Goal: Task Accomplishment & Management: Use online tool/utility

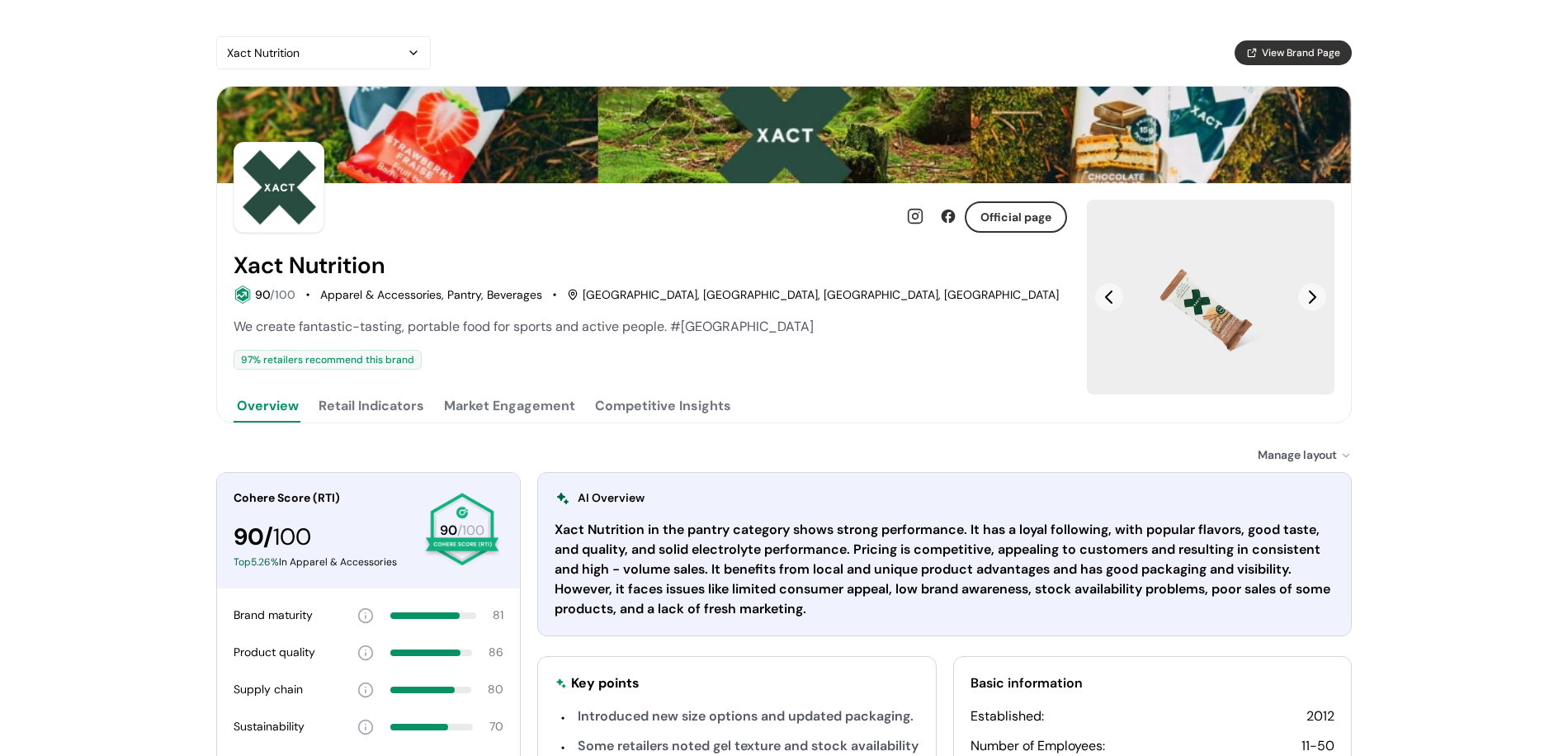
click at [633, 400] on button "Competitive Insights" at bounding box center [663, 406] width 143 height 33
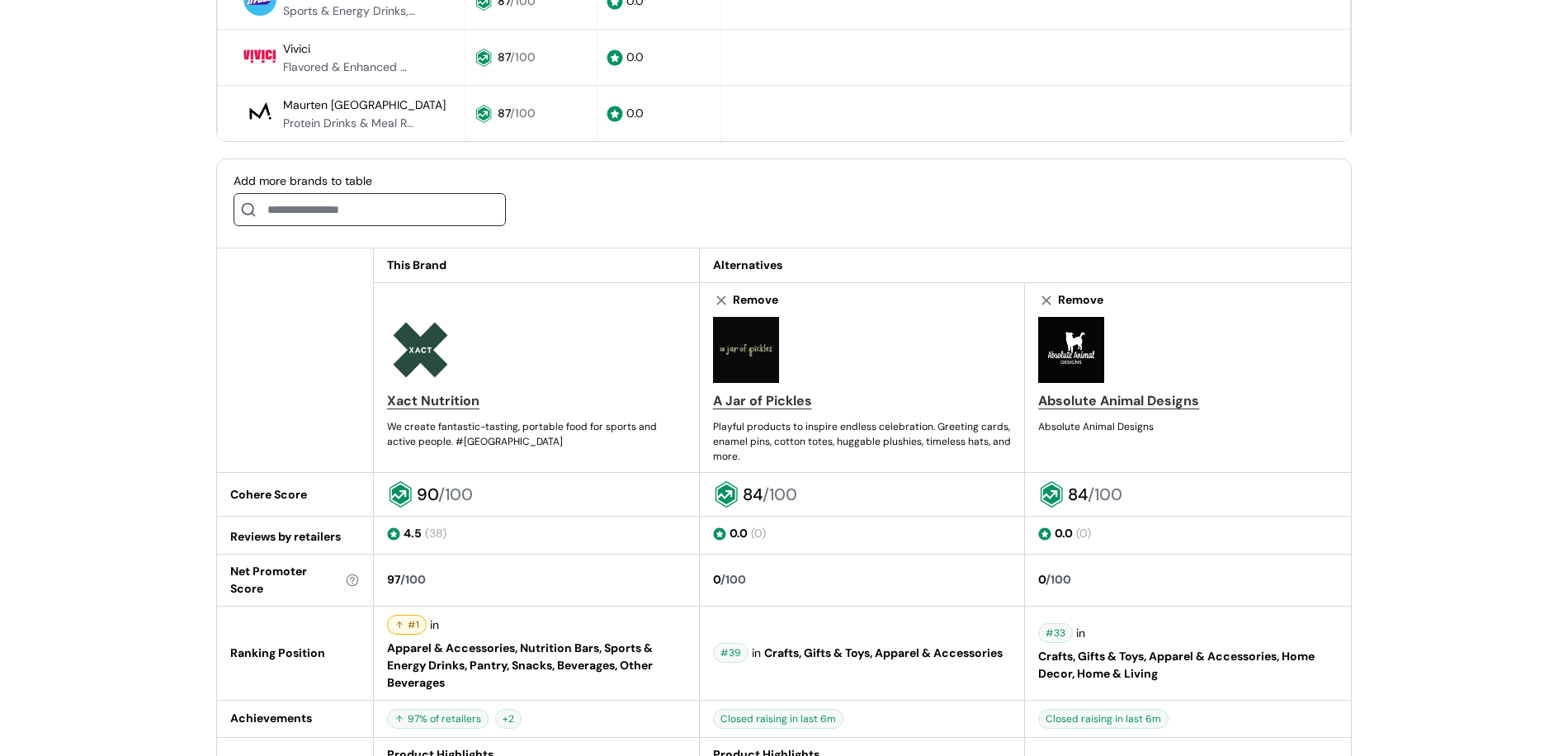
scroll to position [836, 0]
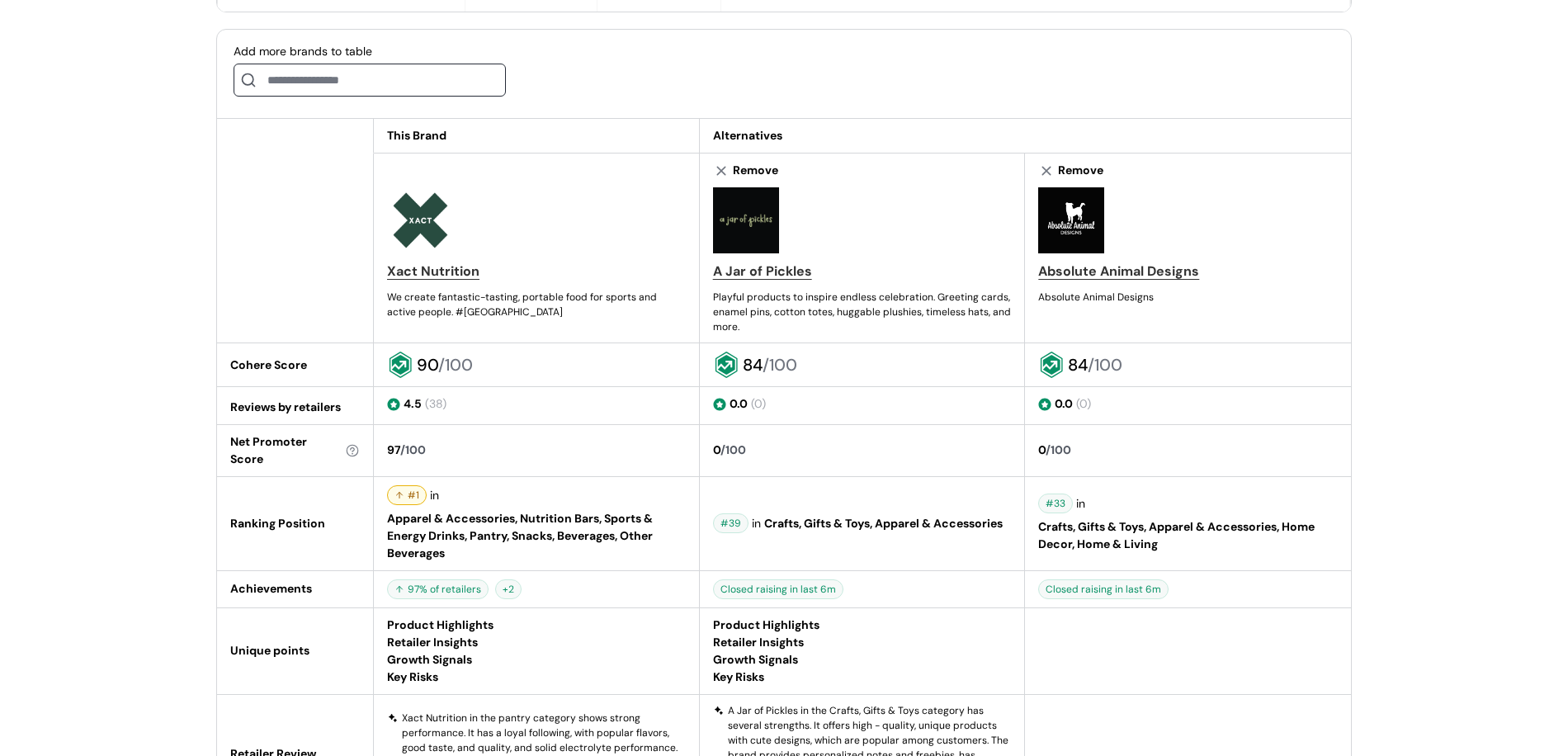
click at [401, 82] on input at bounding box center [370, 80] width 273 height 33
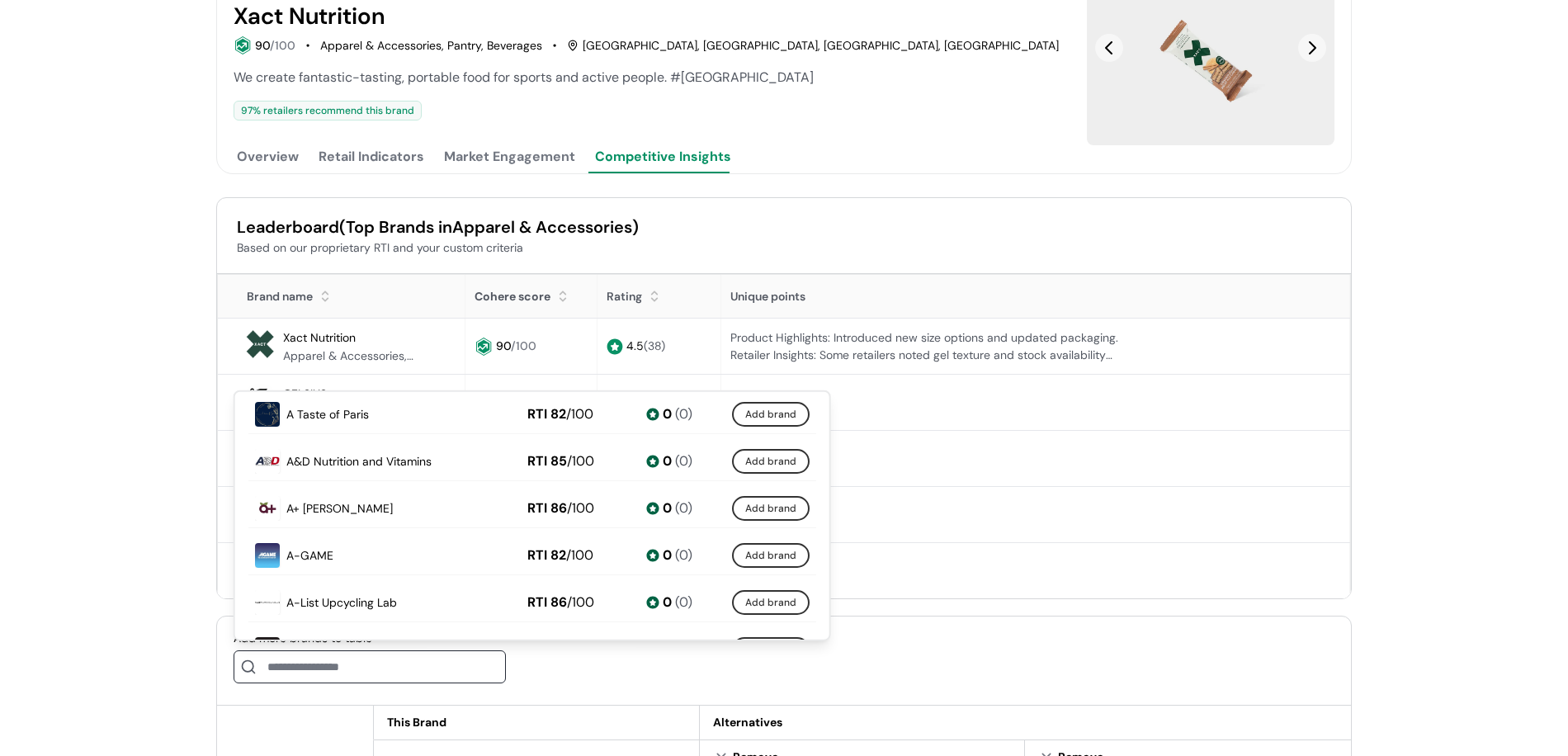
scroll to position [414, 0]
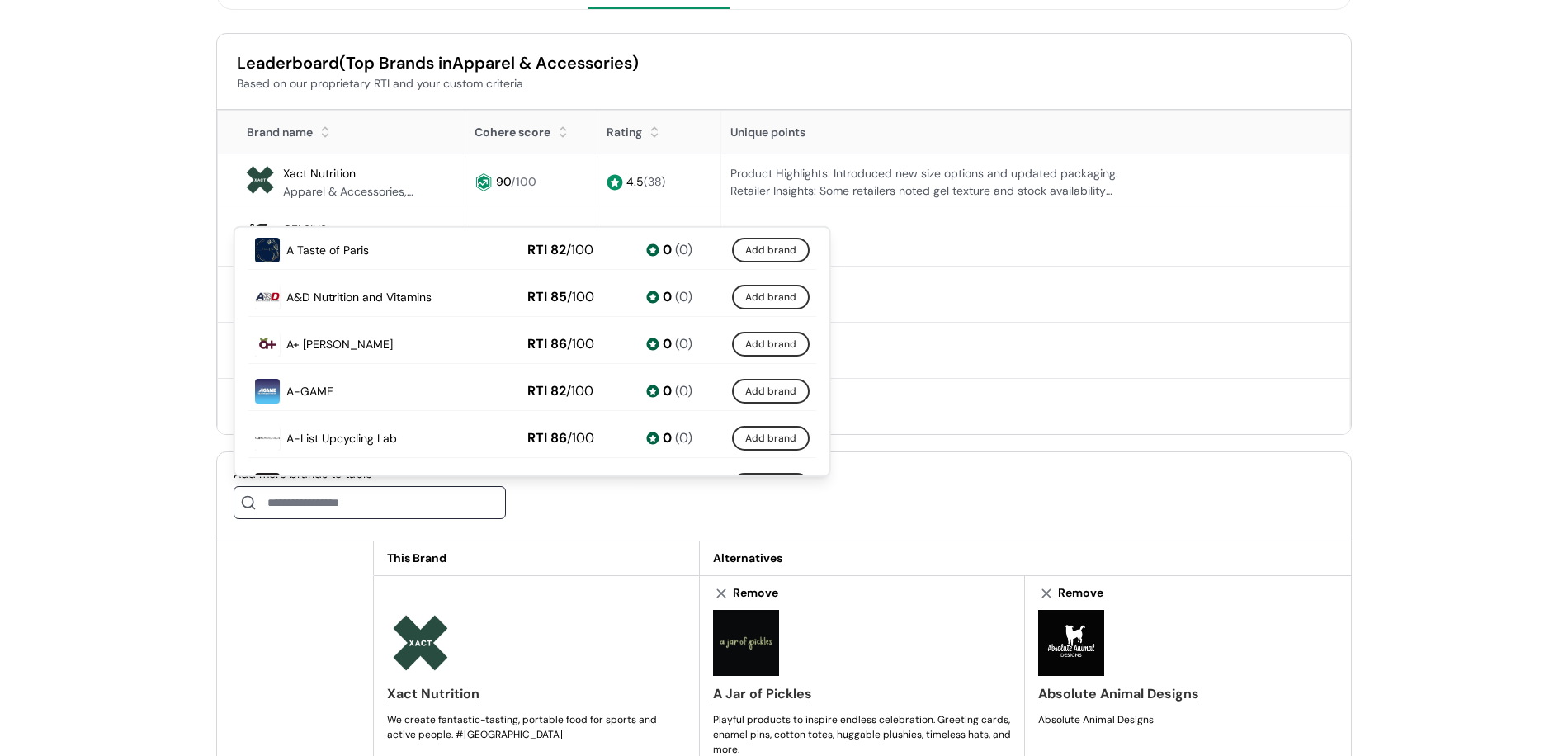
click at [1296, 463] on div "Add more brands to table" at bounding box center [784, 496] width 1134 height 89
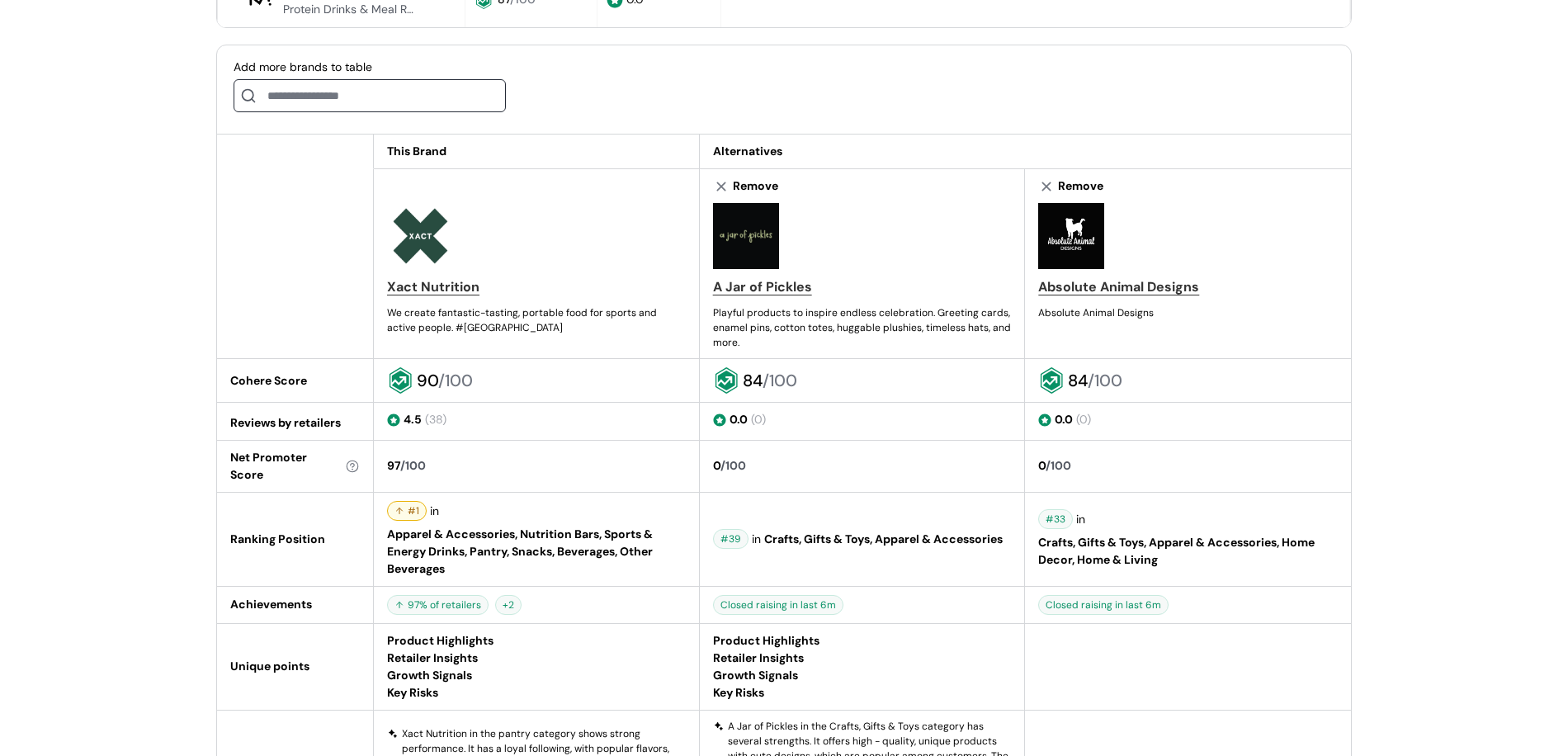
scroll to position [824, 0]
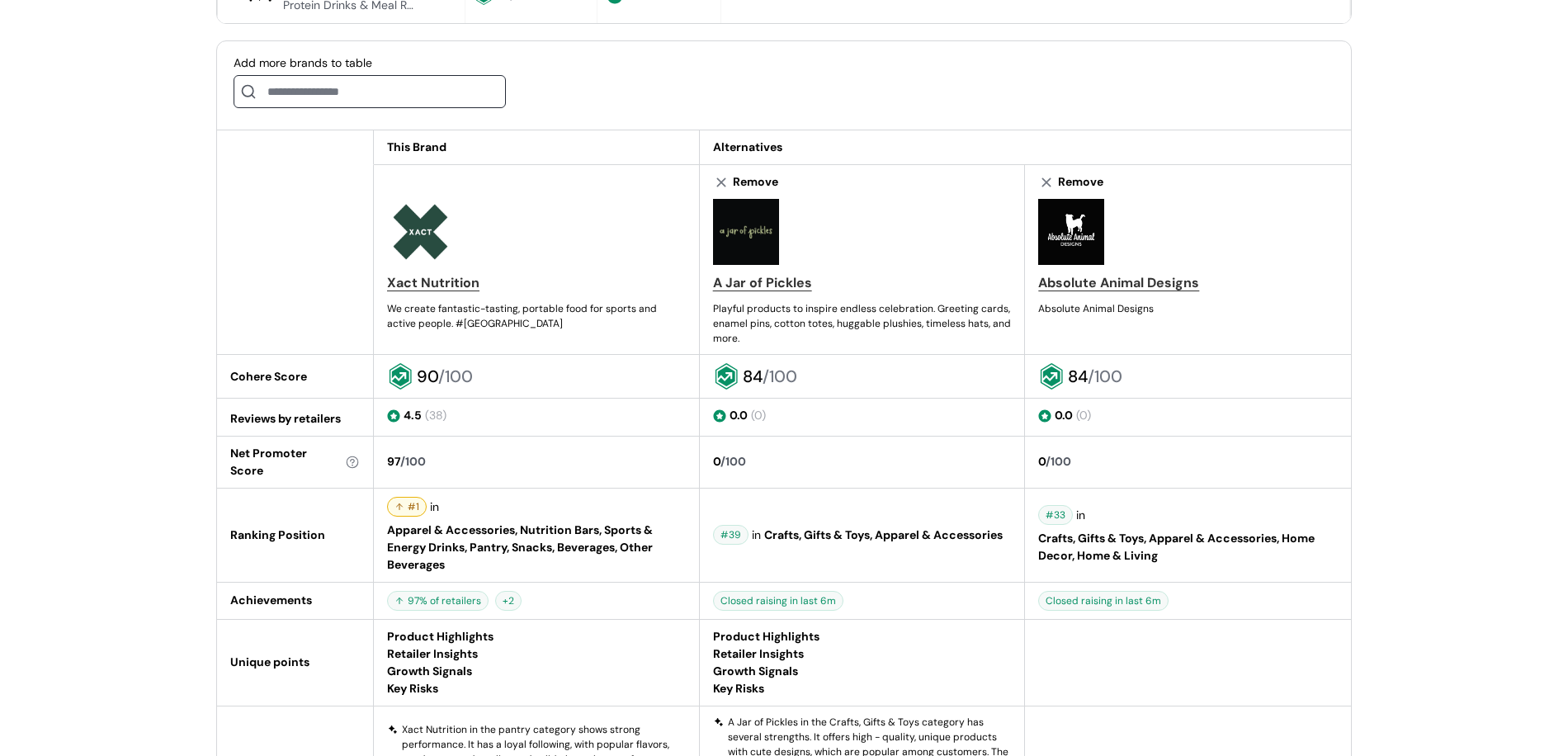
click at [733, 367] on icon at bounding box center [726, 377] width 17 height 20
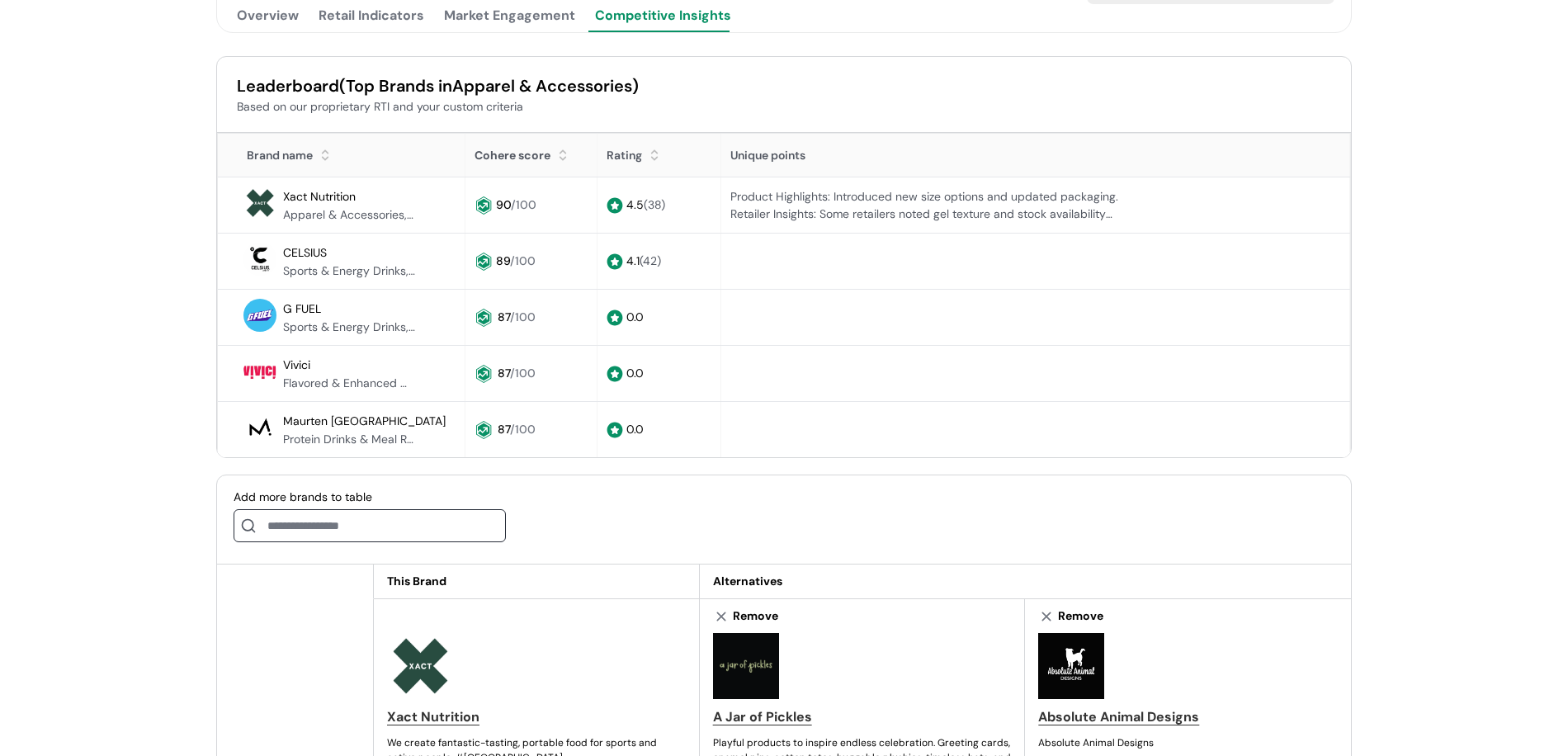
scroll to position [0, 0]
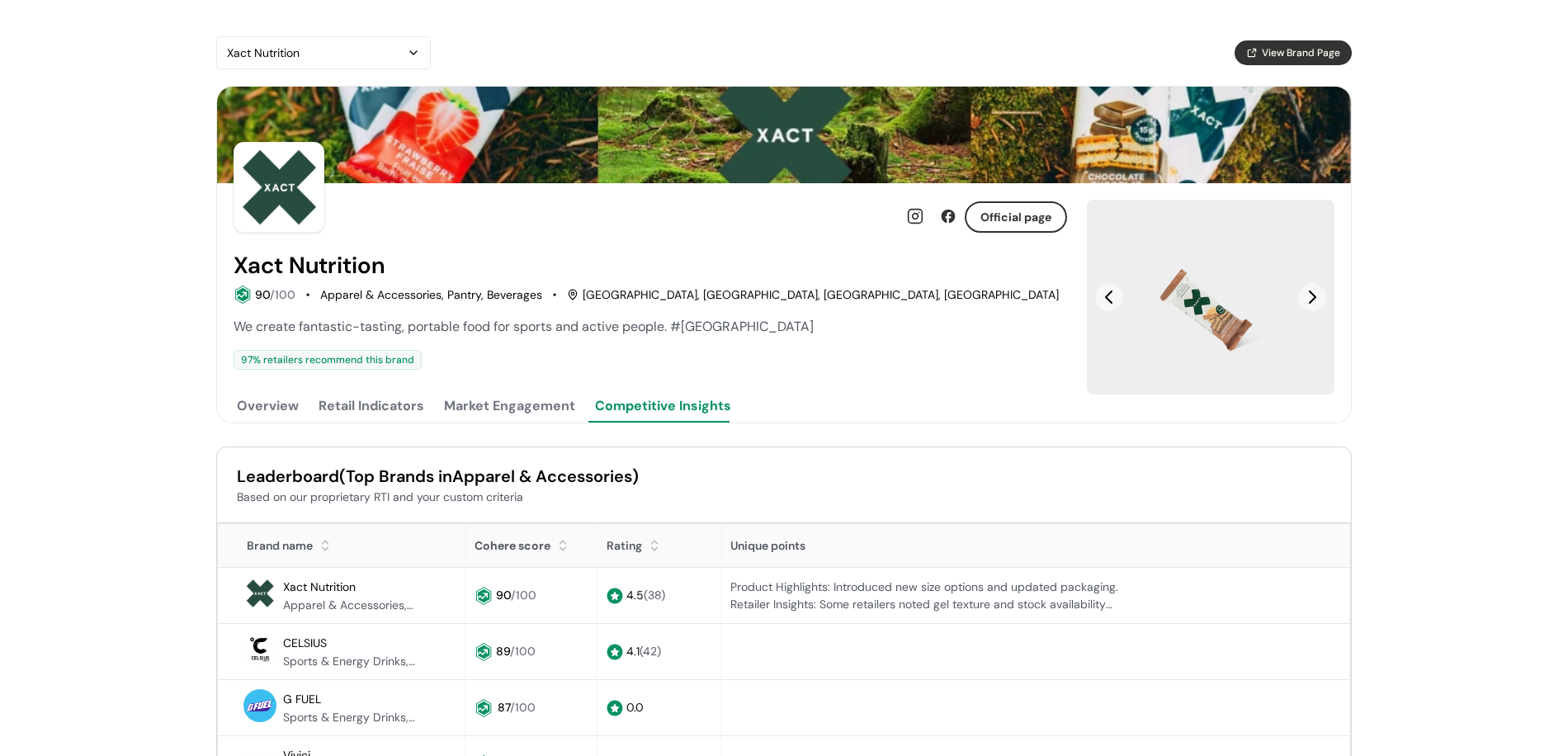
click at [285, 50] on div "Xact Nutrition" at bounding box center [315, 53] width 177 height 20
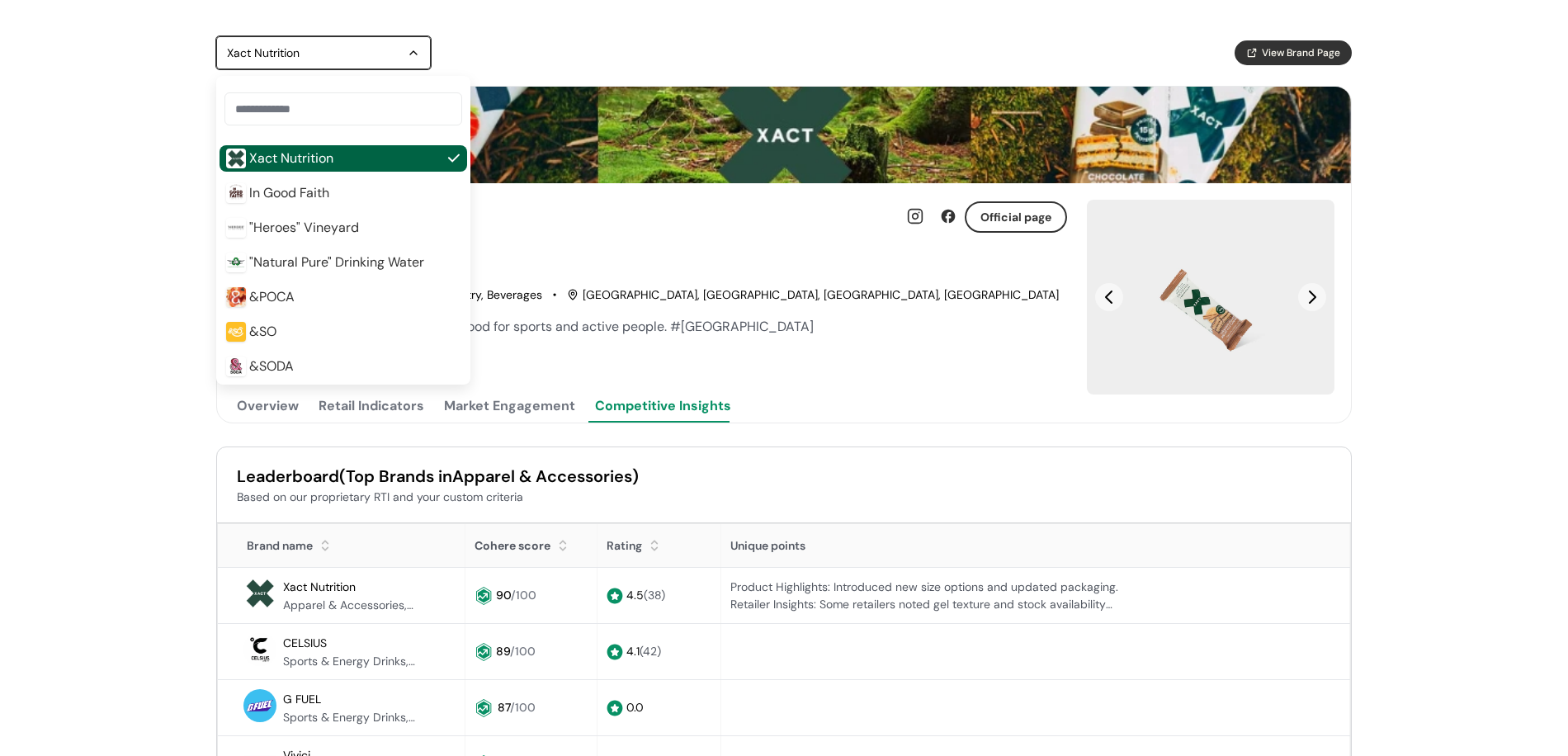
scroll to position [194, 0]
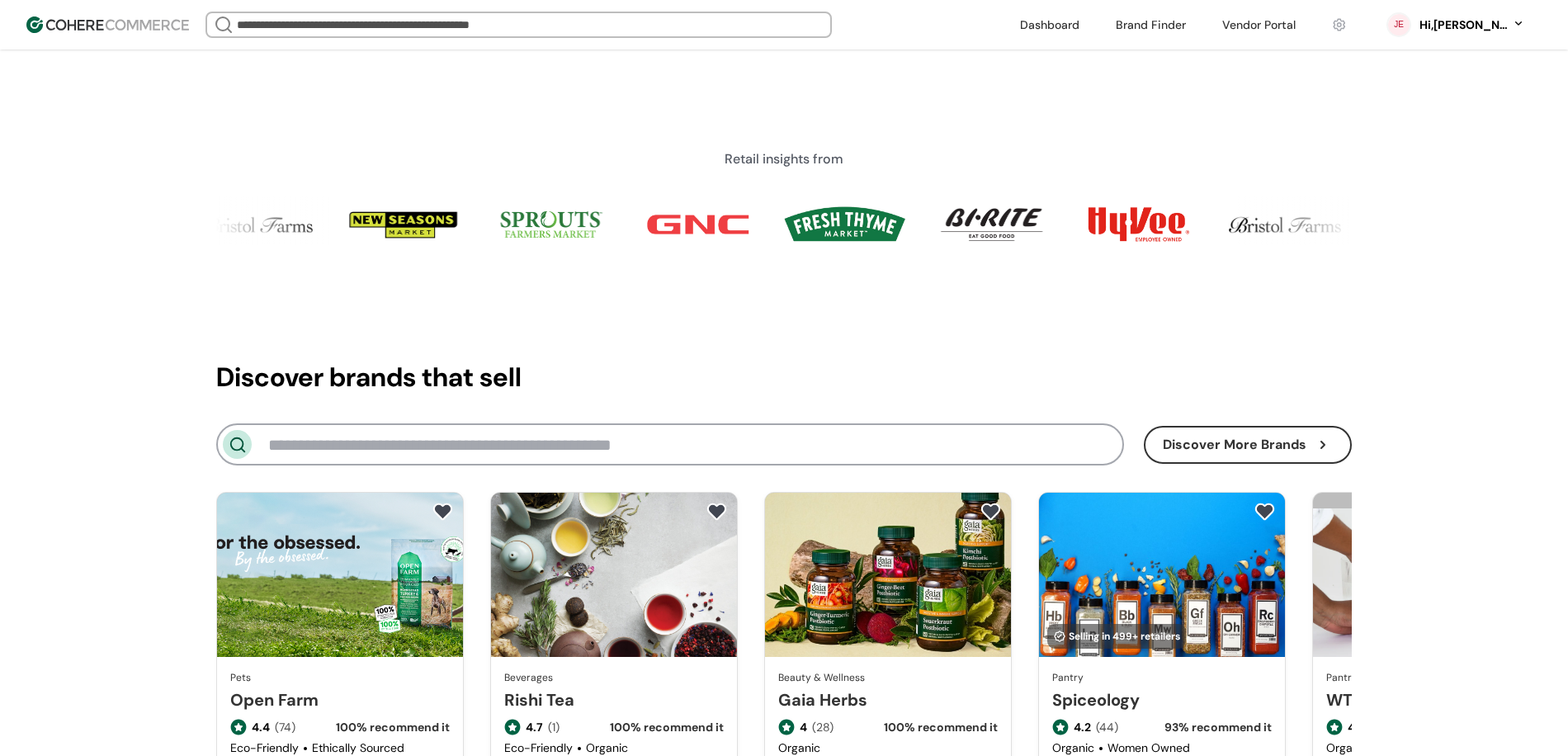
scroll to position [1431, 0]
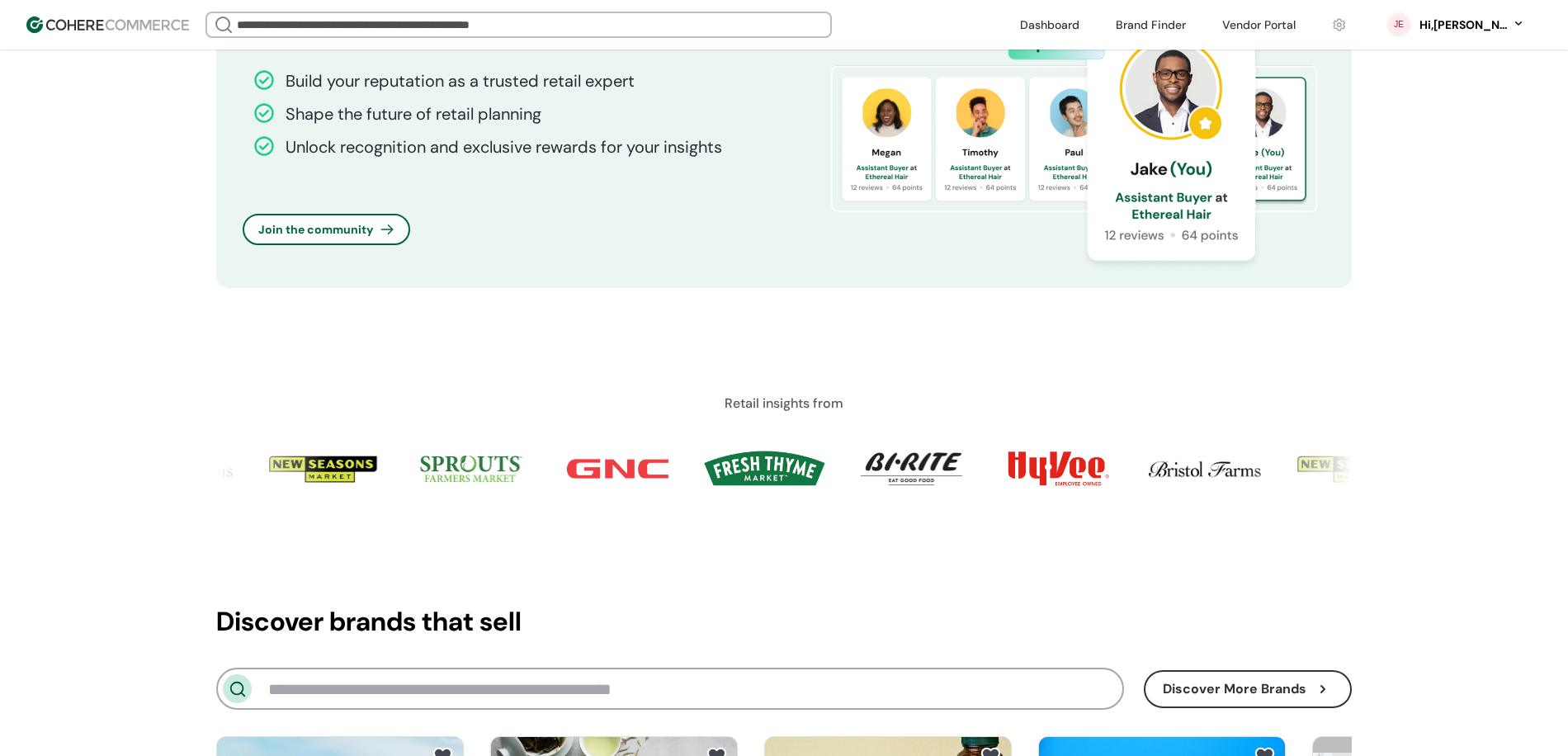
click at [1295, 24] on link at bounding box center [1259, 25] width 93 height 25
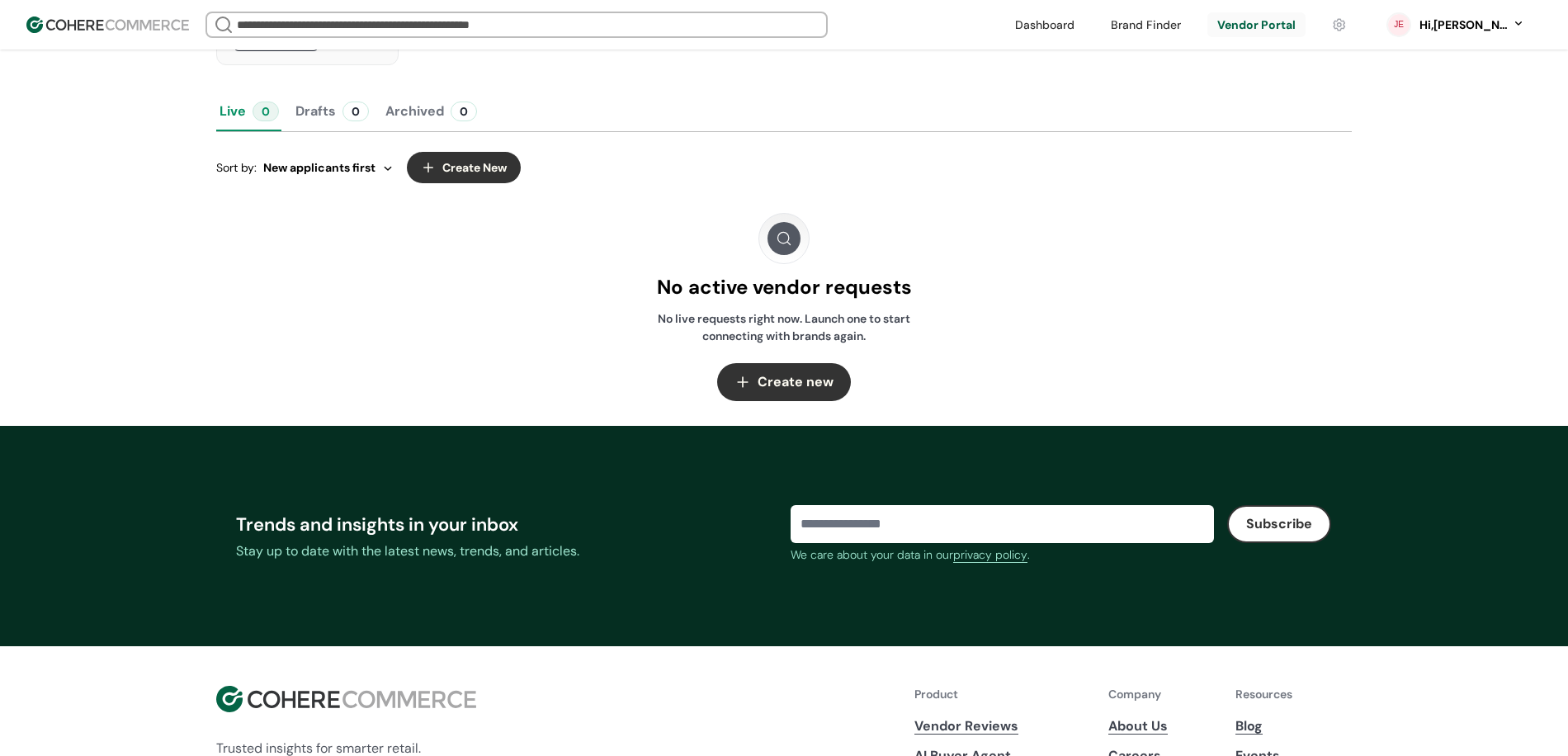
scroll to position [465, 0]
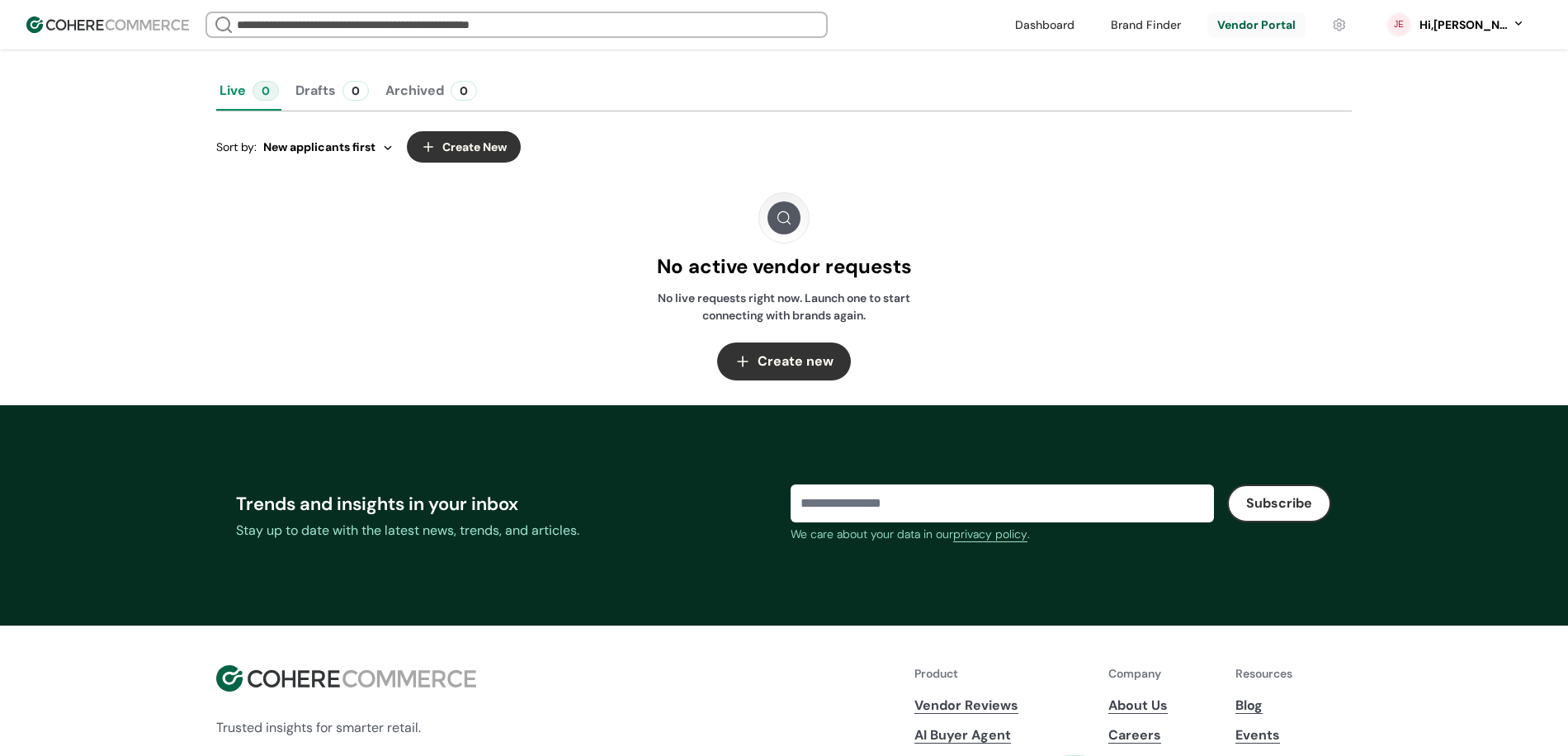
click at [735, 380] on button "Create new" at bounding box center [784, 361] width 134 height 38
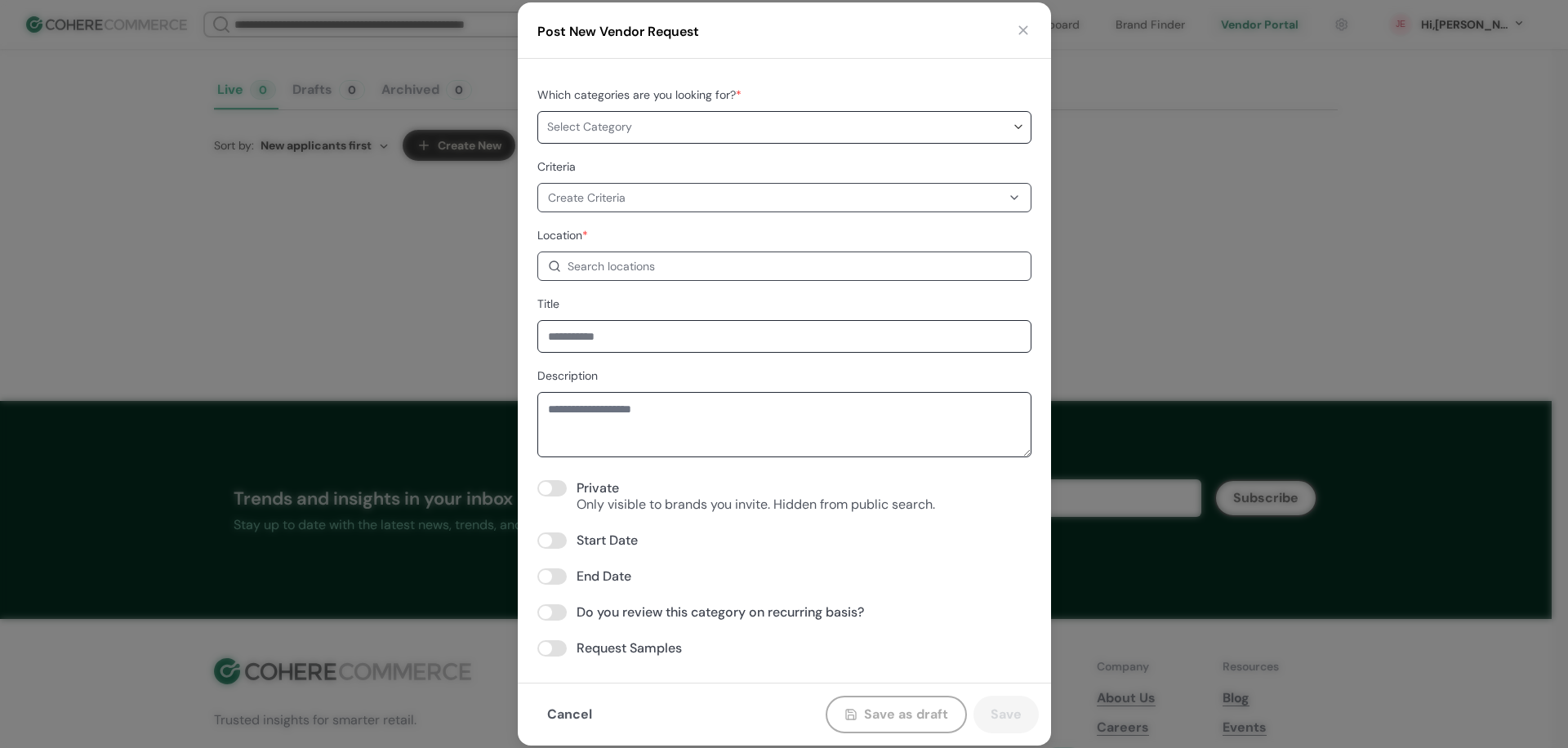
click at [1347, 289] on div "Post New Vendor Request Which categories are you looking for? * Select Category…" at bounding box center [784, 374] width 1568 height 748
click at [1551, 403] on div "Post New Vendor Request Which categories are you looking for? * Select Category…" at bounding box center [784, 374] width 1568 height 748
click at [1450, 29] on div "Post New Vendor Request Which categories are you looking for? * Select Category…" at bounding box center [784, 374] width 1568 height 748
click at [1026, 21] on div "Post New Vendor Request" at bounding box center [784, 30] width 534 height 57
click at [1024, 25] on button "button" at bounding box center [1024, 30] width 16 height 16
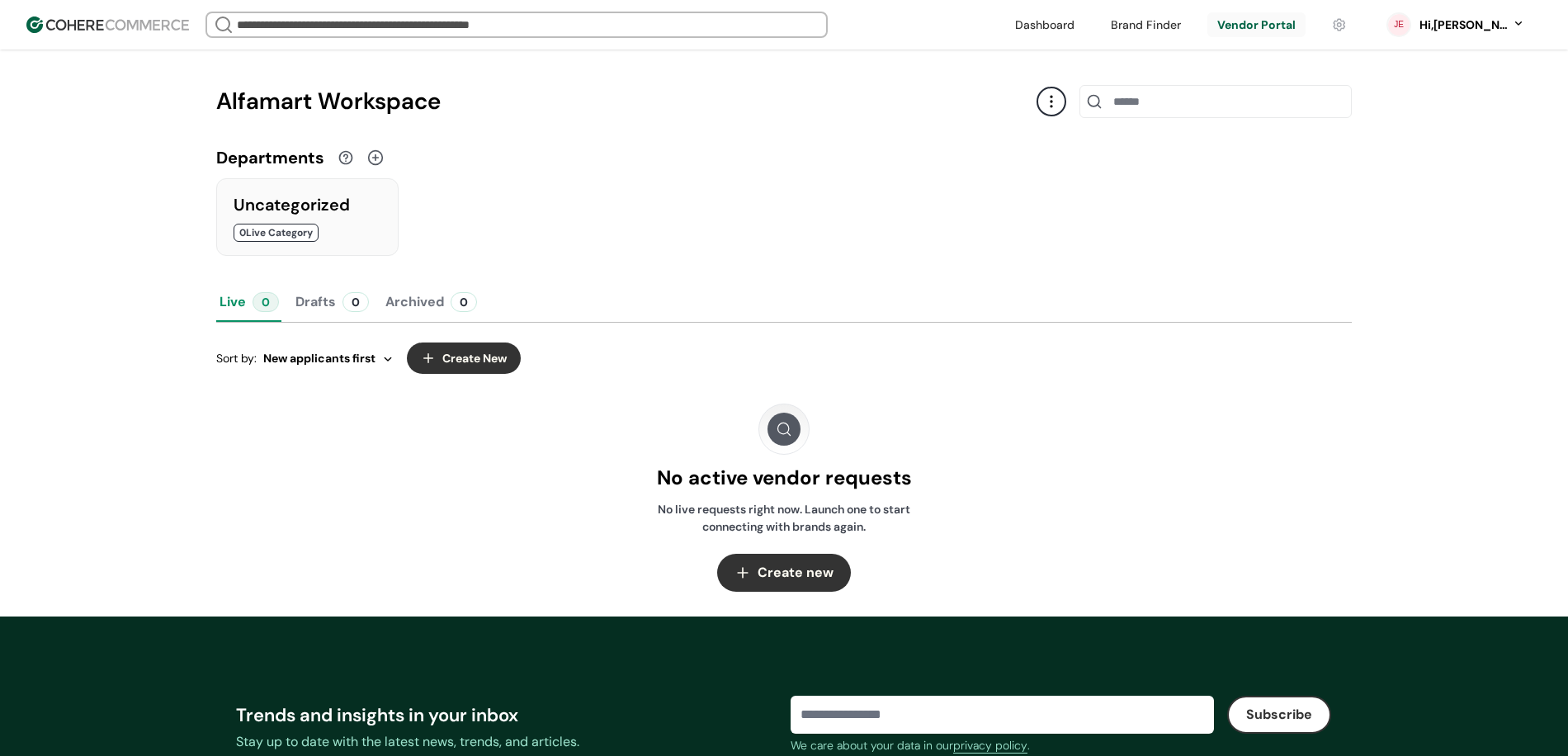
scroll to position [238, 0]
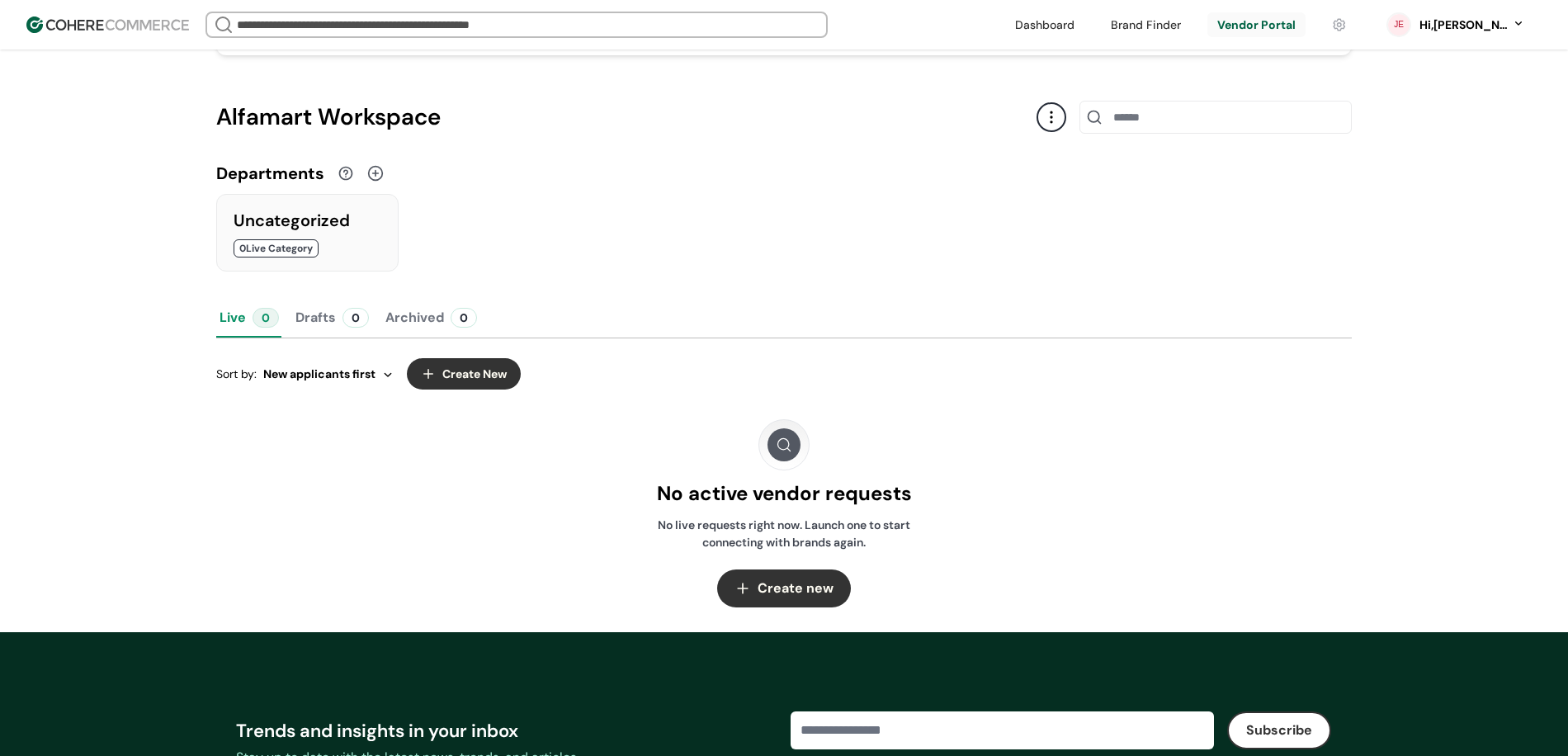
click at [1279, 27] on link at bounding box center [1256, 25] width 98 height 25
